Goal: Navigation & Orientation: Find specific page/section

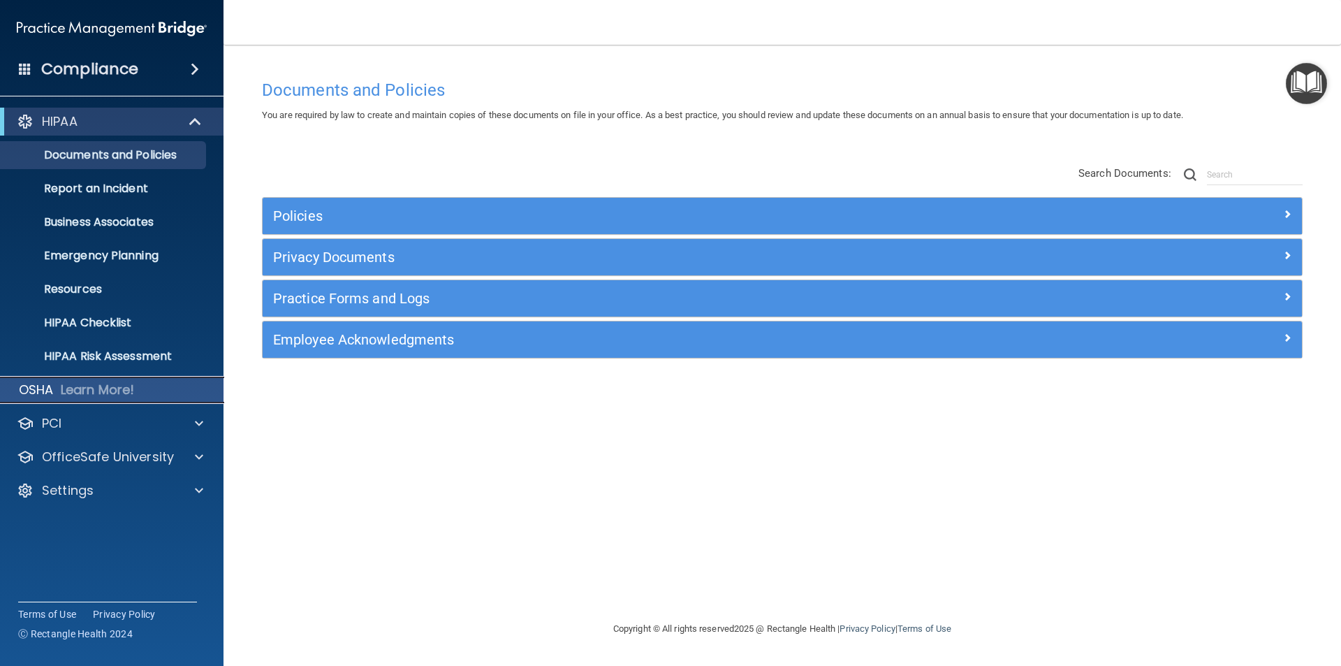
click at [50, 383] on p "OSHA" at bounding box center [36, 389] width 35 height 17
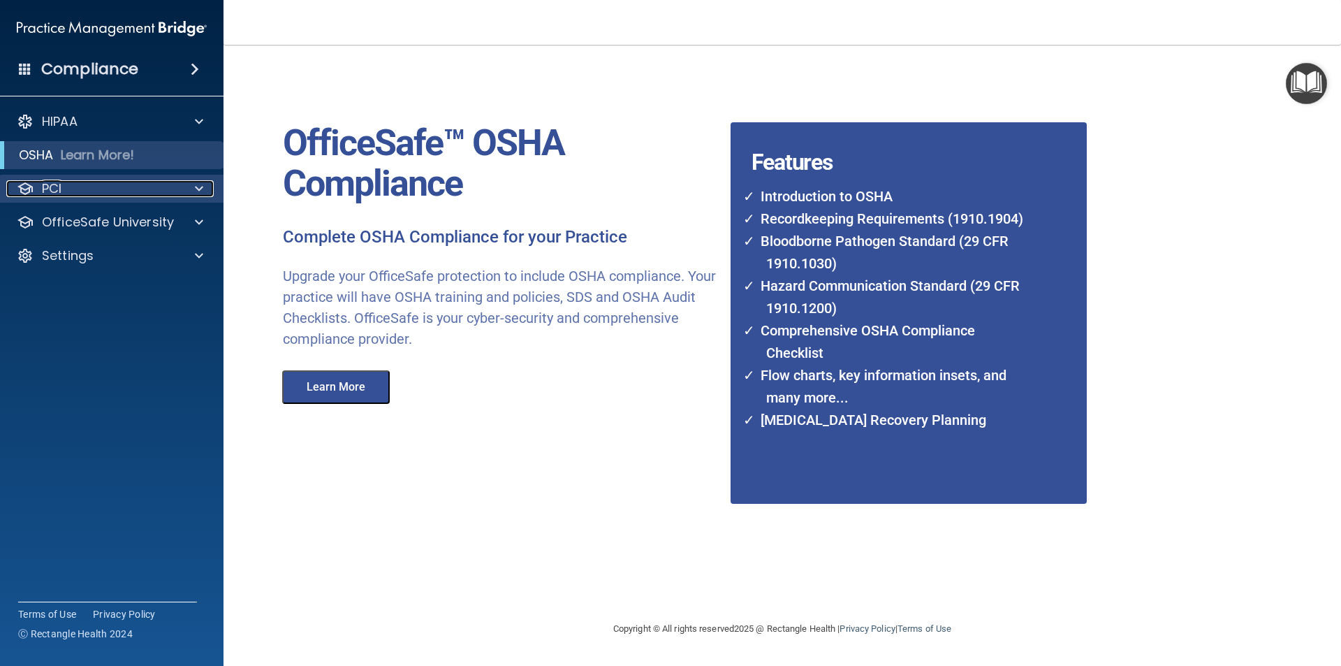
click at [193, 189] on div at bounding box center [197, 188] width 35 height 17
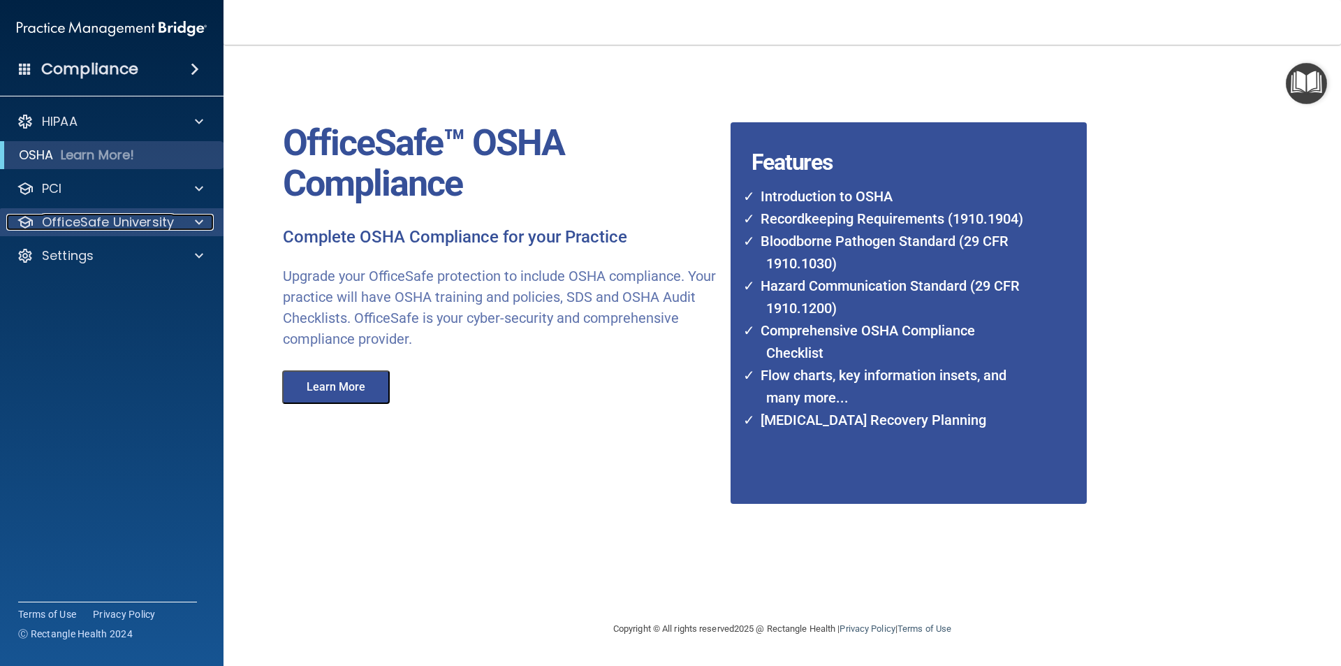
click at [195, 229] on span at bounding box center [199, 222] width 8 height 17
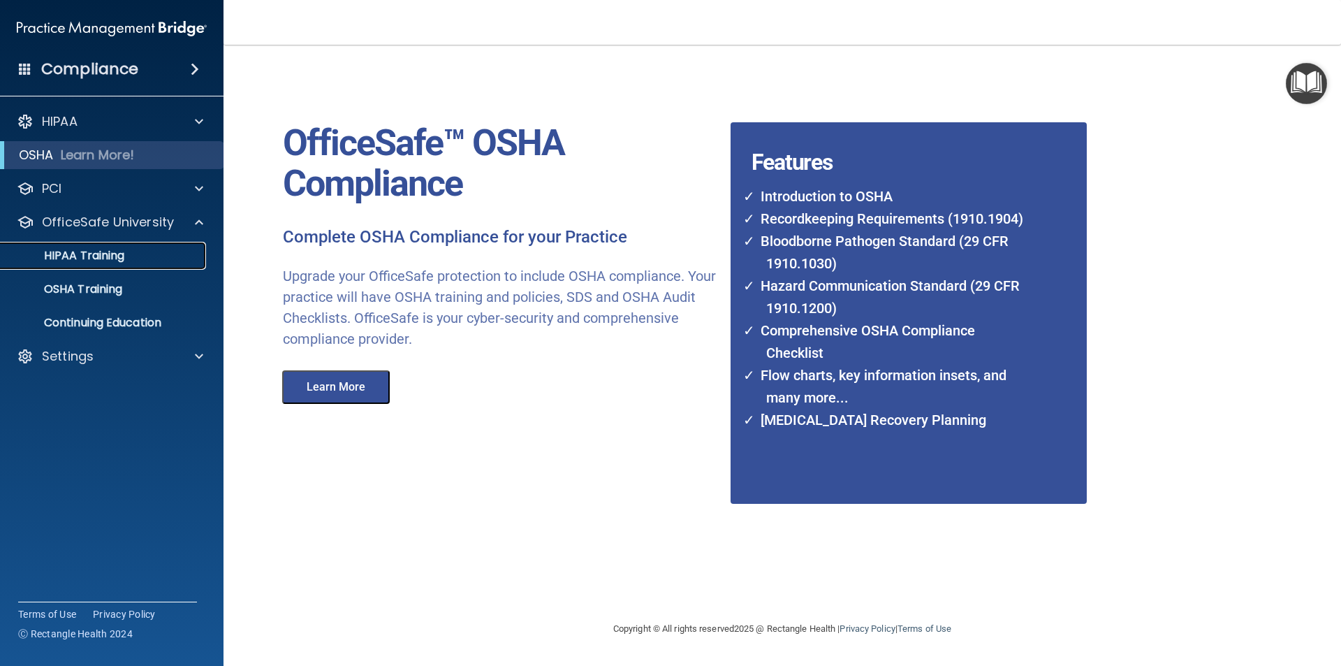
click at [74, 256] on p "HIPAA Training" at bounding box center [66, 256] width 115 height 14
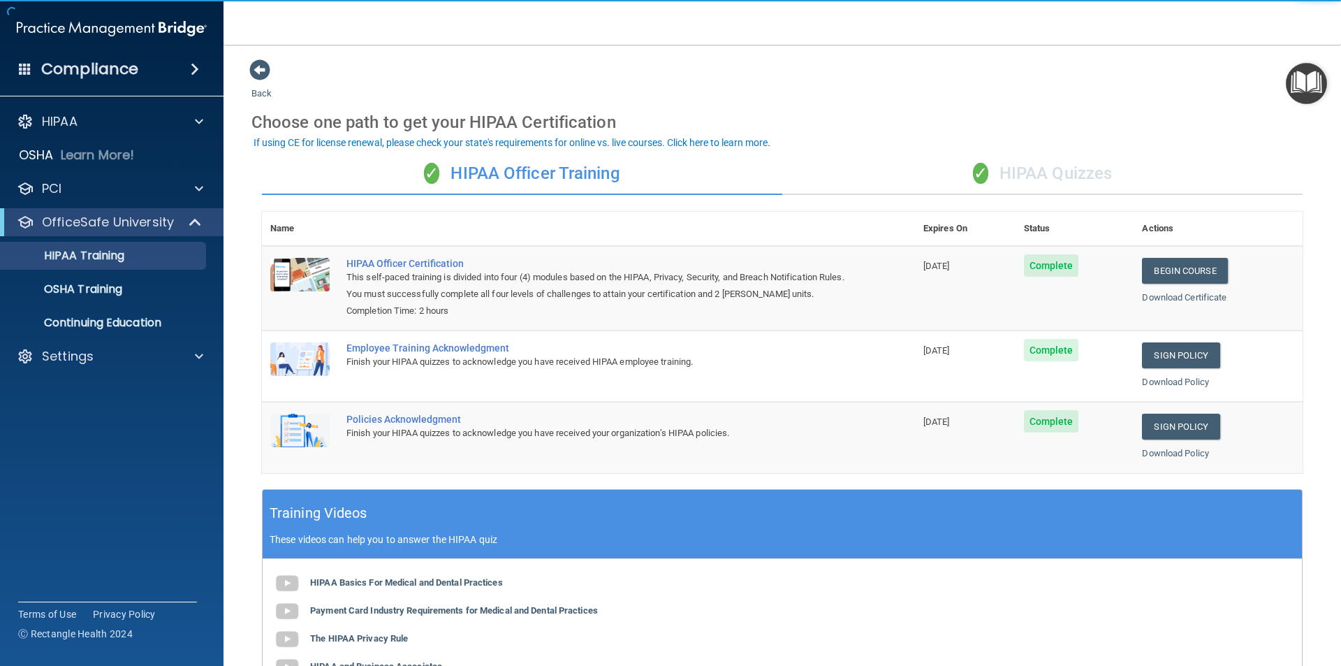
drag, startPoint x: 989, startPoint y: 176, endPoint x: 989, endPoint y: 185, distance: 9.1
click at [989, 176] on div "✓ HIPAA Quizzes" at bounding box center [1042, 174] width 520 height 42
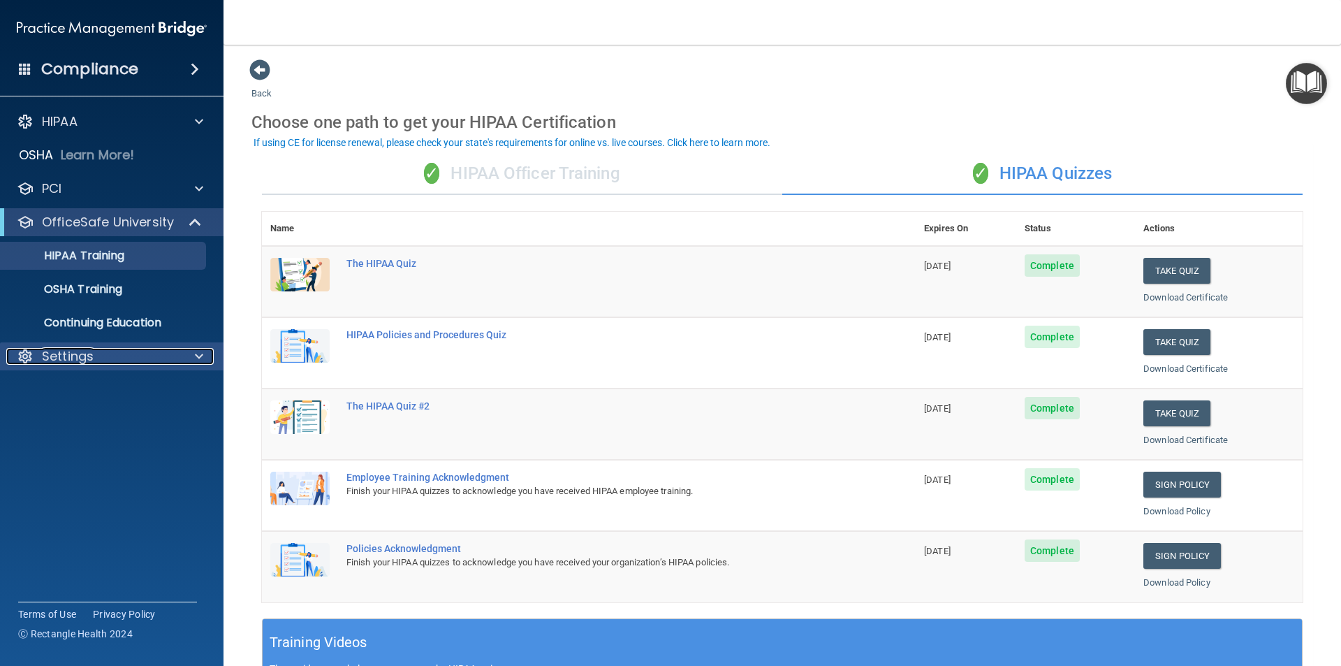
click at [103, 359] on div "Settings" at bounding box center [92, 356] width 173 height 17
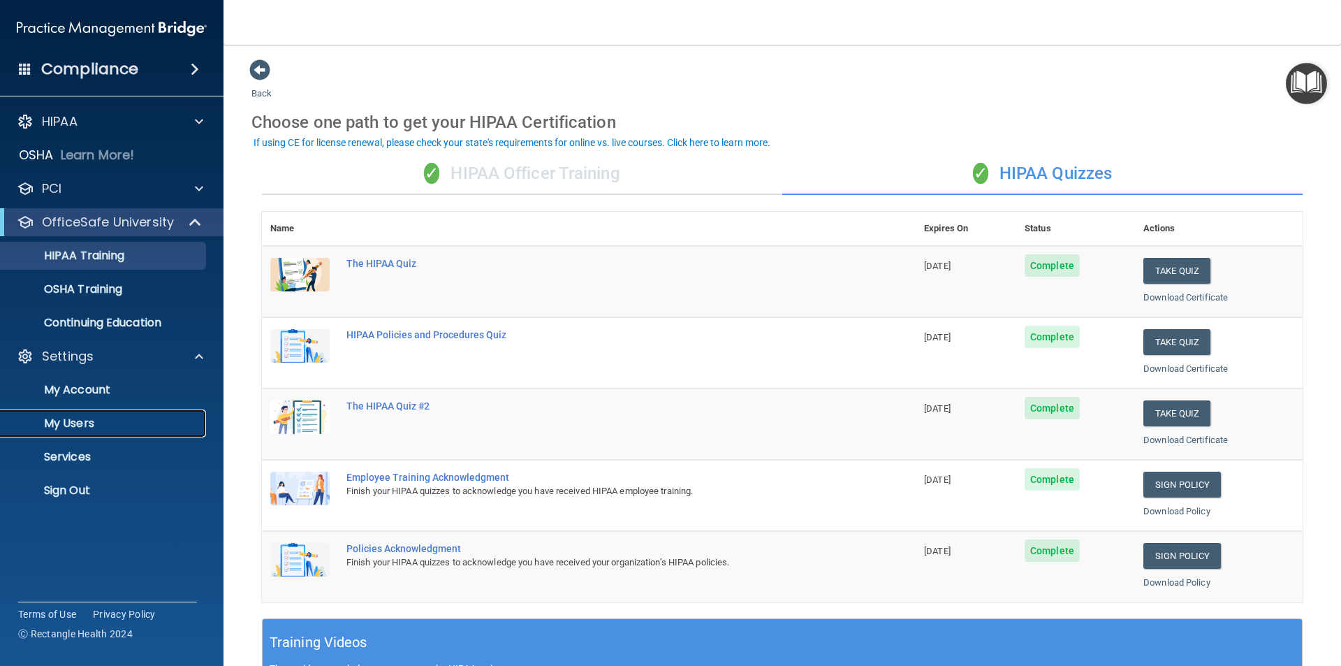
click at [73, 423] on p "My Users" at bounding box center [104, 423] width 191 height 14
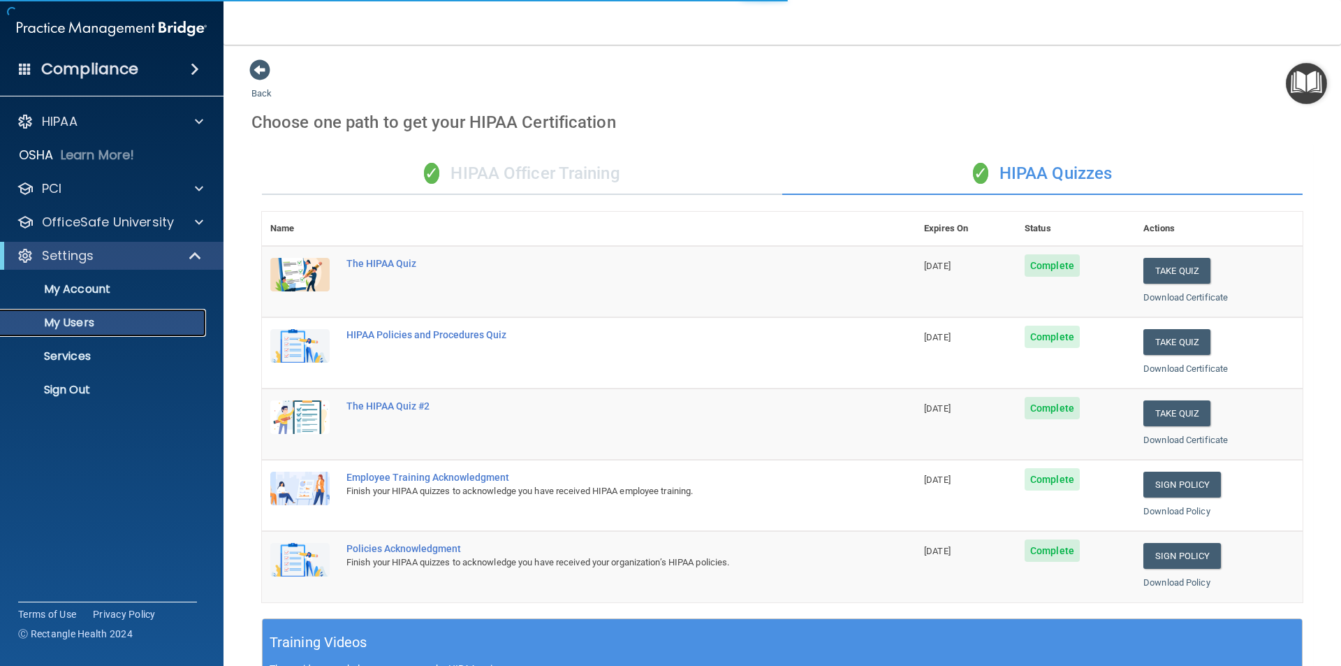
select select "20"
